Goal: Information Seeking & Learning: Learn about a topic

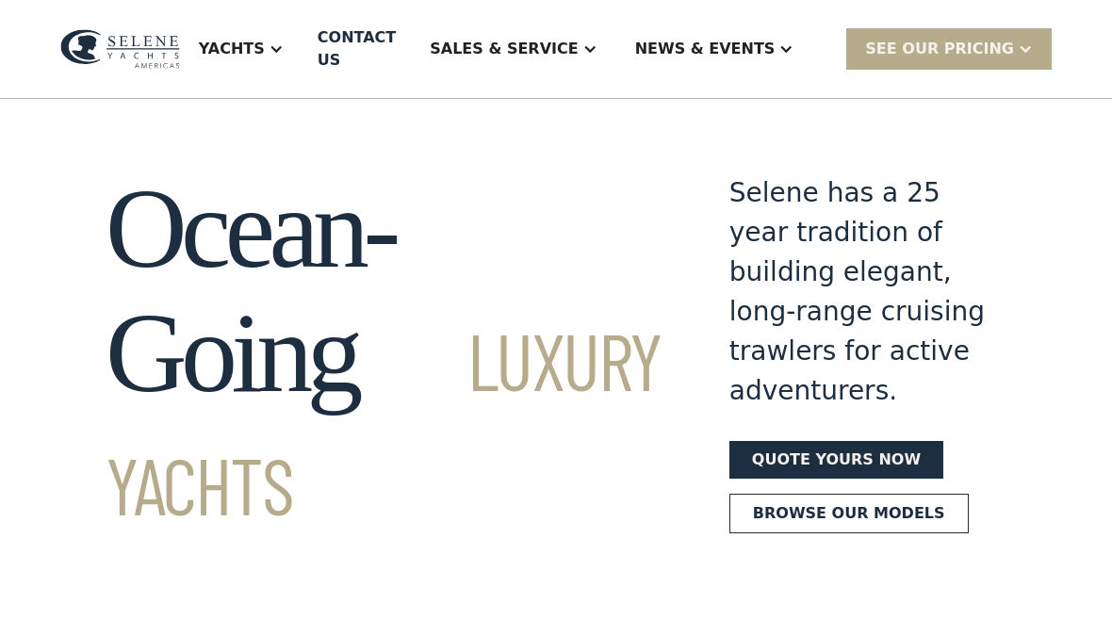
click at [299, 63] on div "Yachts" at bounding box center [241, 48] width 122 height 75
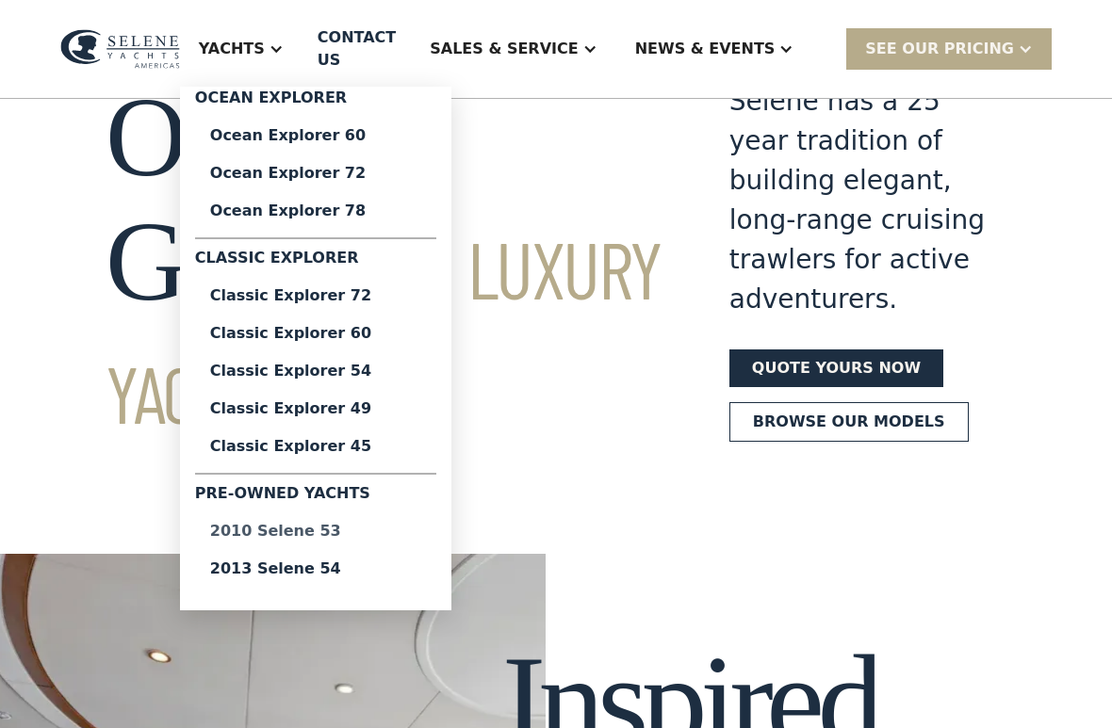
scroll to position [91, 0]
click at [327, 527] on div "2010 Selene 53" at bounding box center [315, 531] width 211 height 15
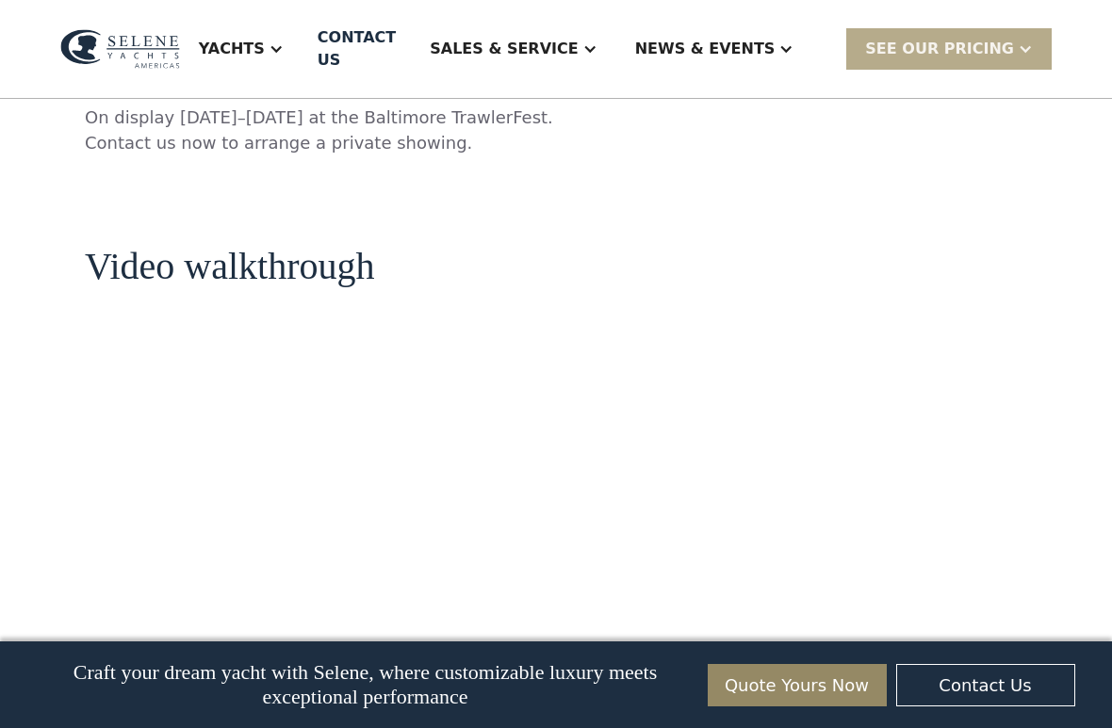
scroll to position [2136, 0]
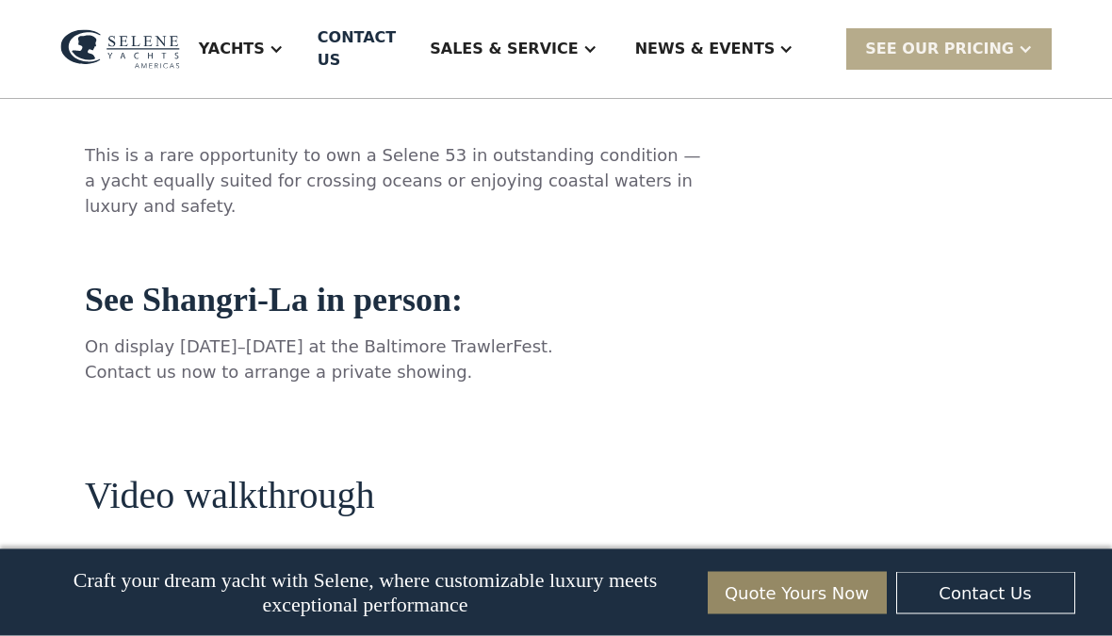
click at [265, 38] on div "Yachts" at bounding box center [232, 49] width 66 height 23
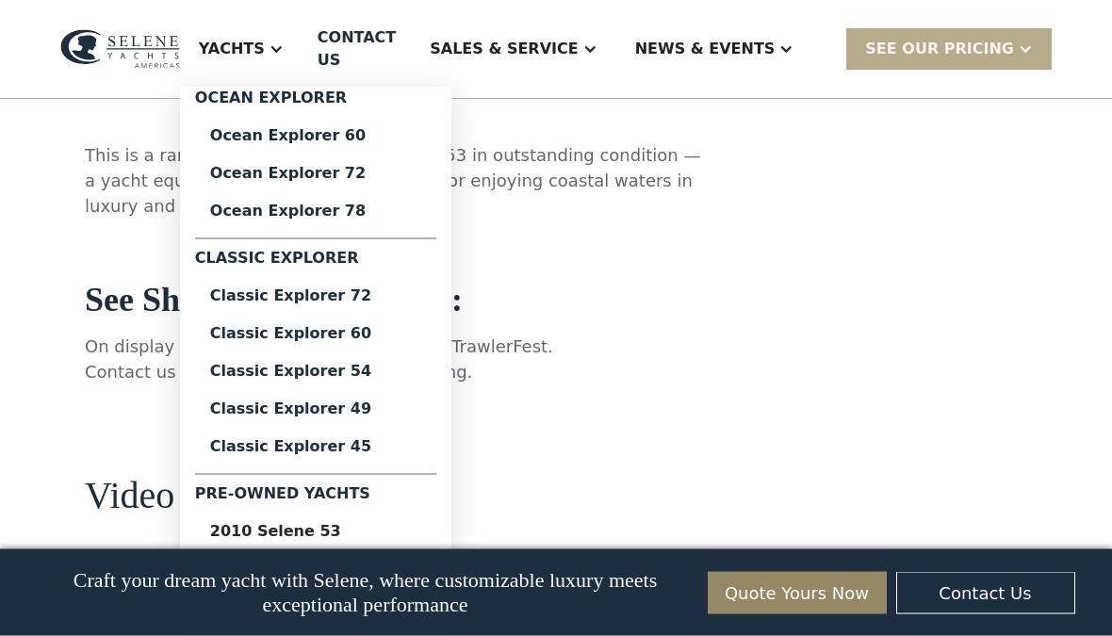
scroll to position [1902, 0]
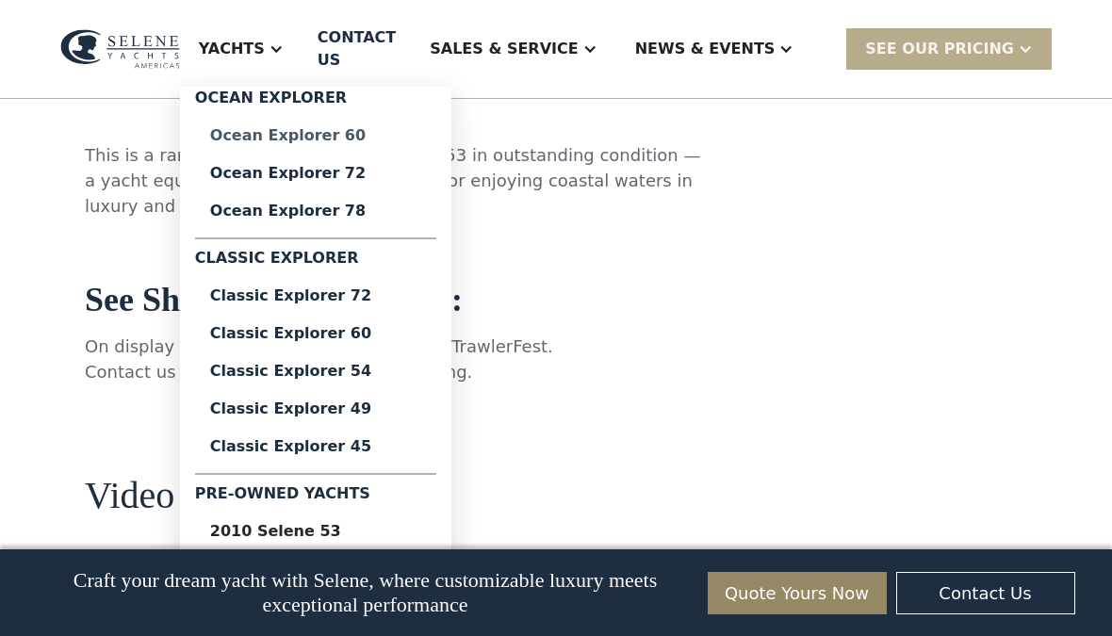
click at [286, 129] on div "Ocean Explorer 60" at bounding box center [315, 135] width 211 height 15
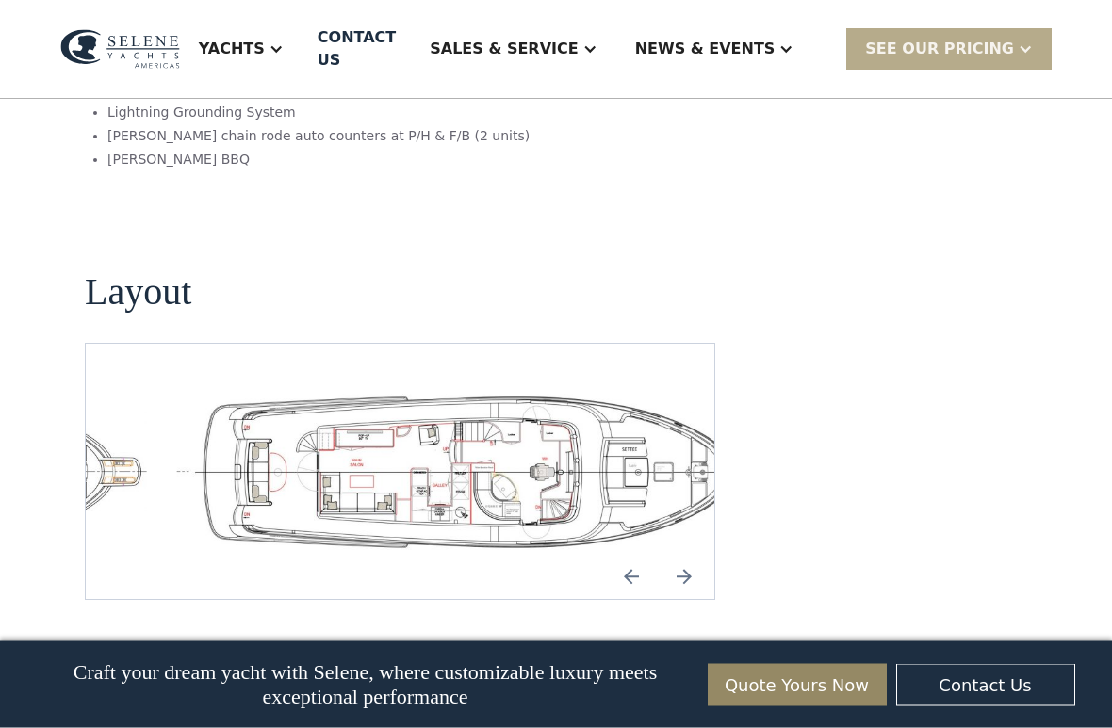
scroll to position [4010, 0]
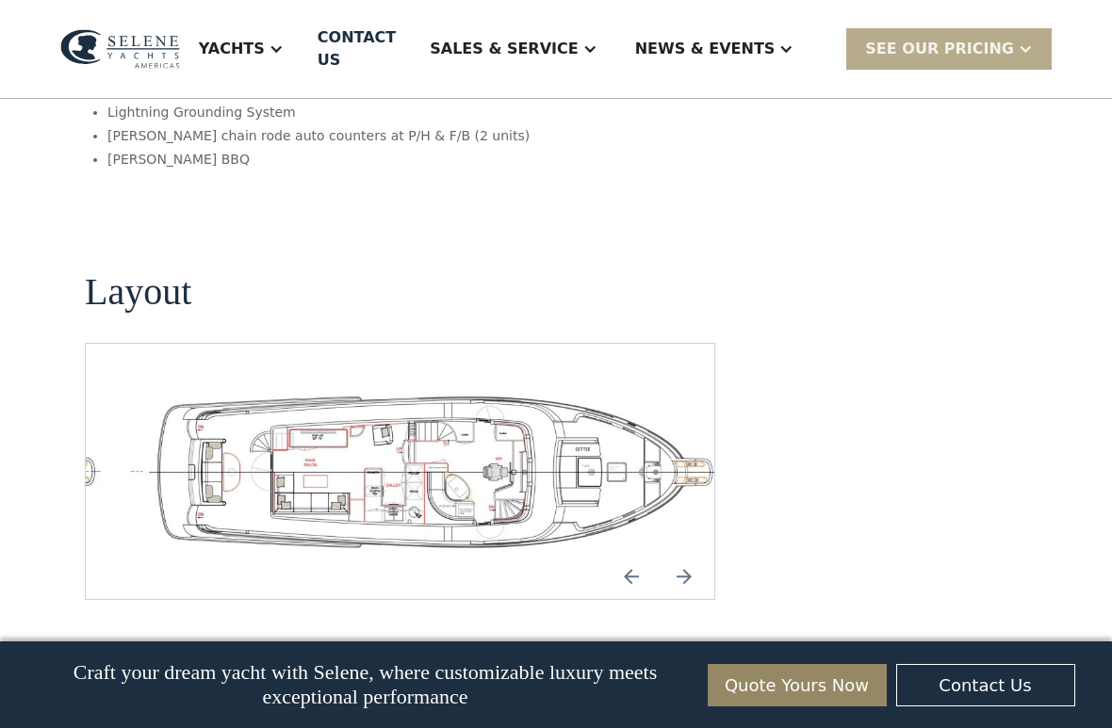
click at [386, 389] on img "open lightbox" at bounding box center [430, 471] width 598 height 165
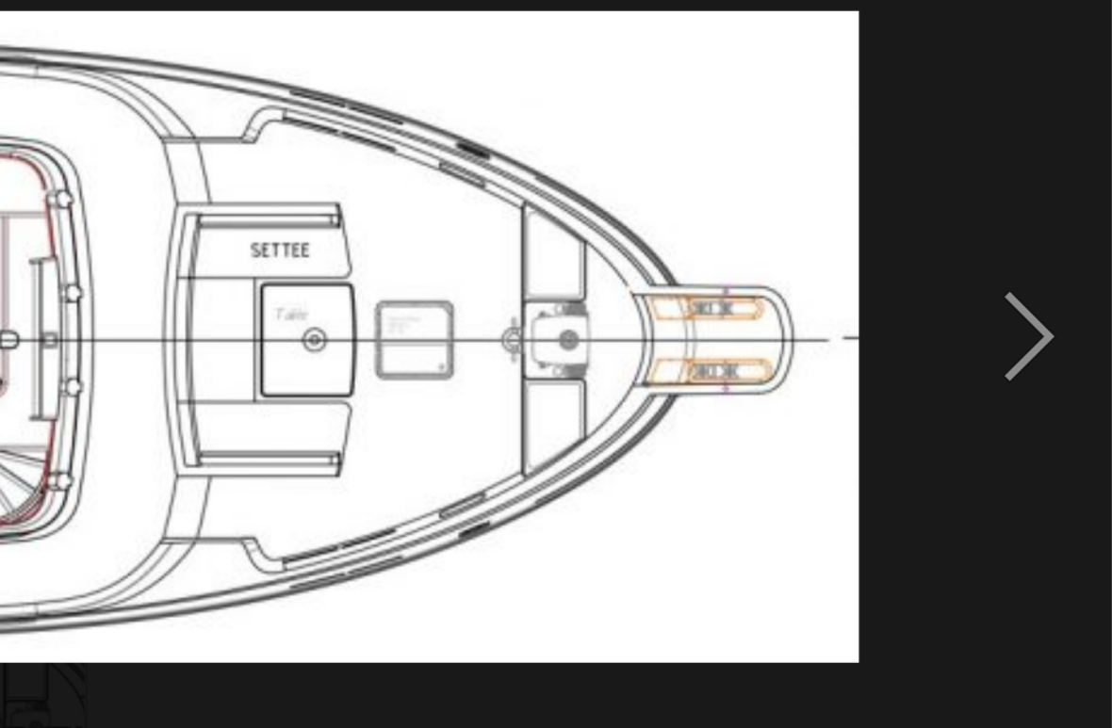
scroll to position [4009, 0]
click at [1048, 137] on div "next image" at bounding box center [1080, 319] width 64 height 611
